Goal: Entertainment & Leisure: Consume media (video, audio)

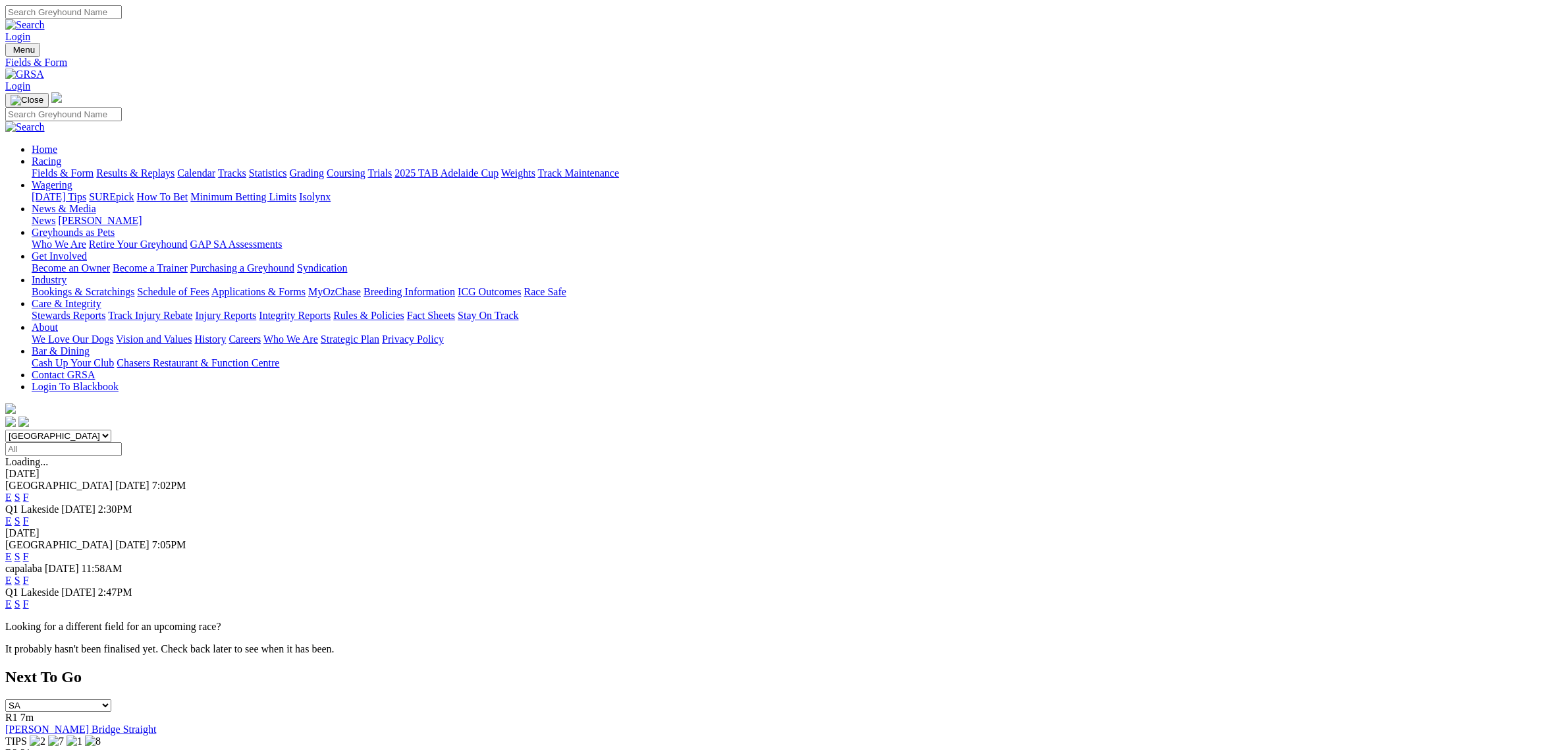
select select "QLD"
click at [111, 429] on select "South Australia New South Wales Northern Territory Queensland Tasmania Victoria…" at bounding box center [58, 436] width 106 height 12
click at [12, 515] on link "E" at bounding box center [8, 521] width 7 height 11
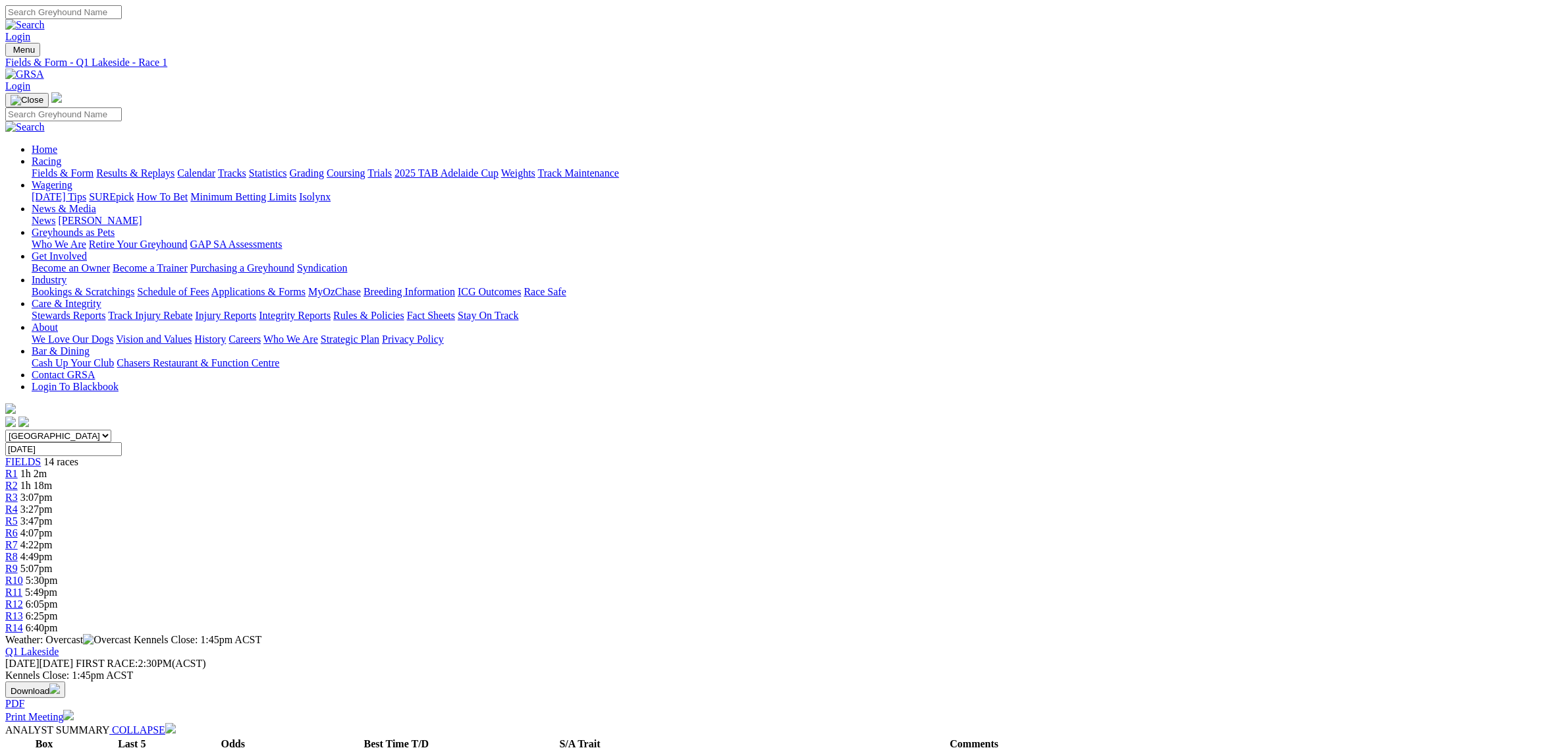
click at [23, 622] on link "R14" at bounding box center [14, 627] width 18 height 11
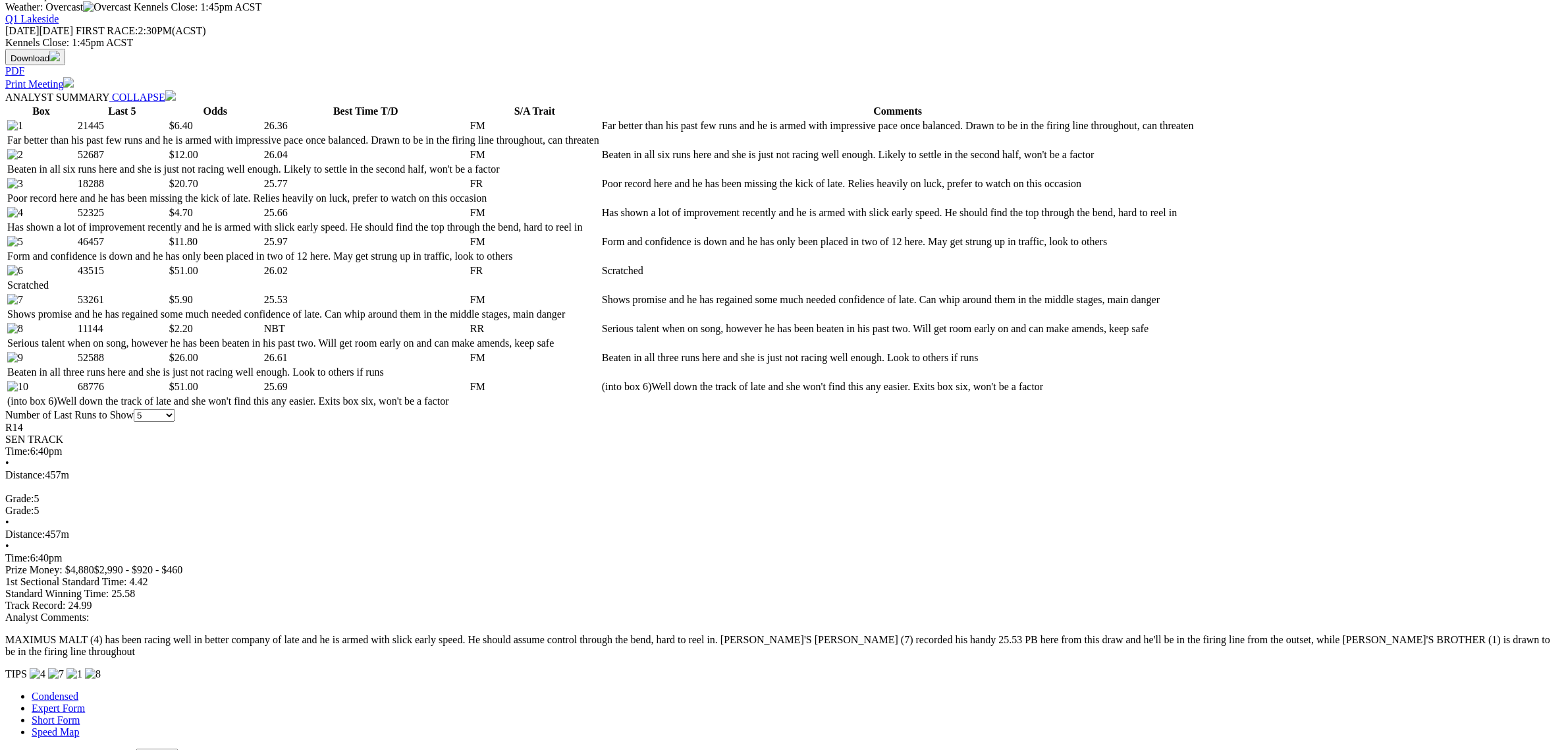
scroll to position [659, 0]
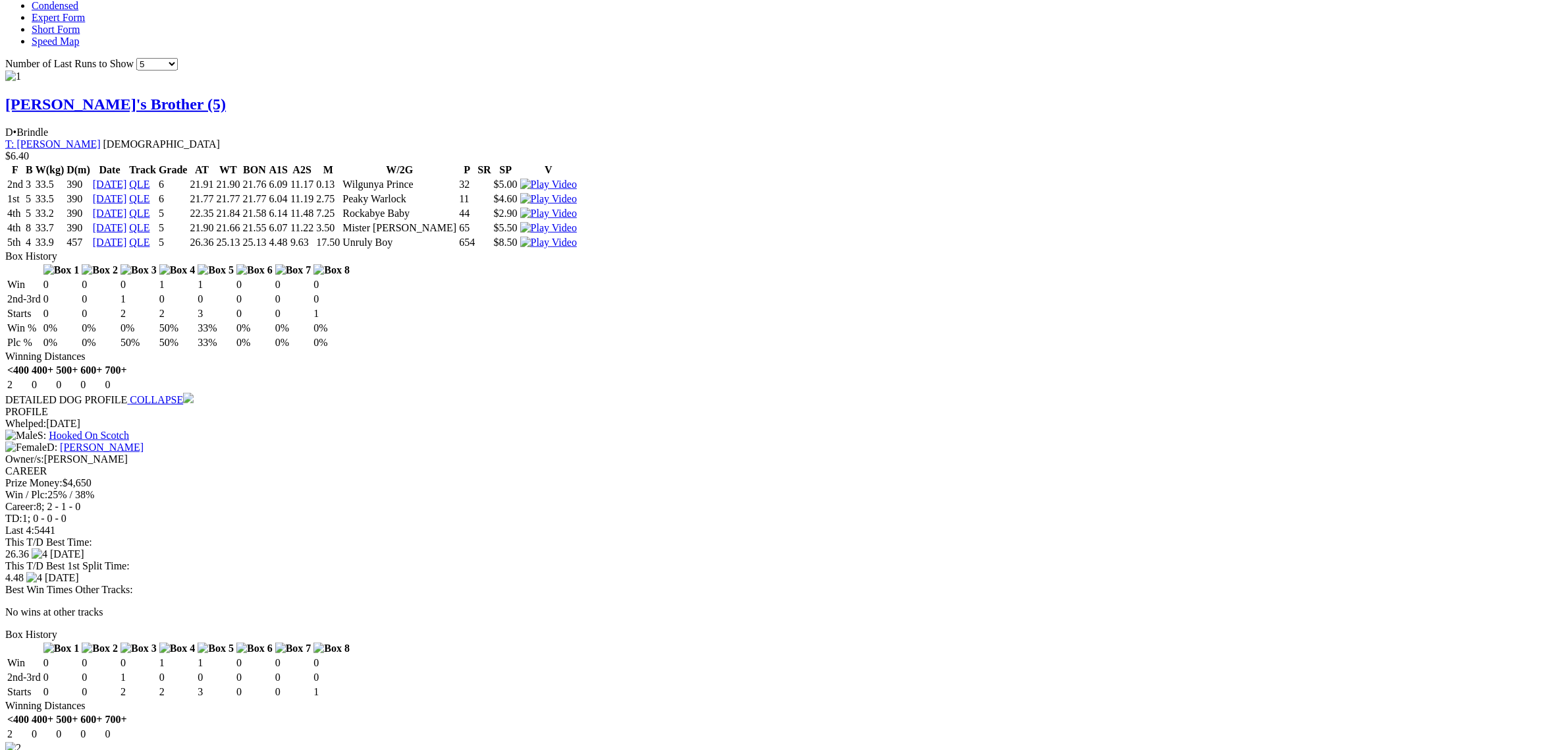
scroll to position [1811, 0]
